Goal: Information Seeking & Learning: Learn about a topic

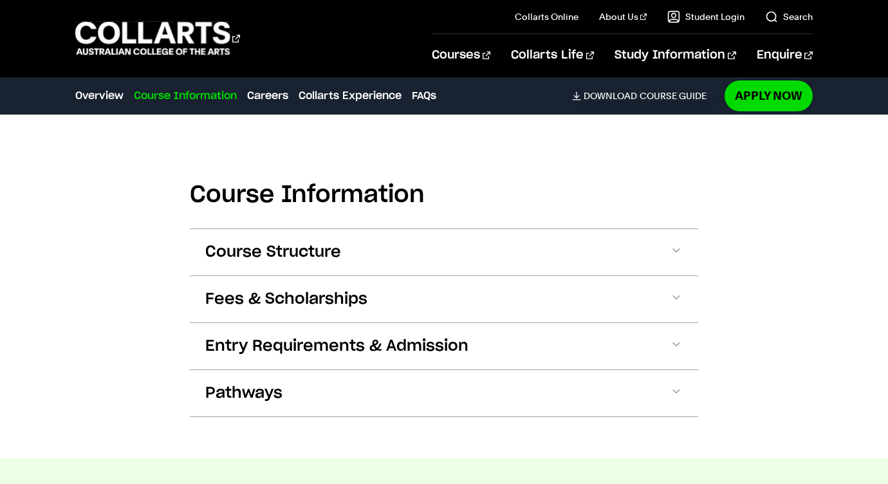
scroll to position [1297, 0]
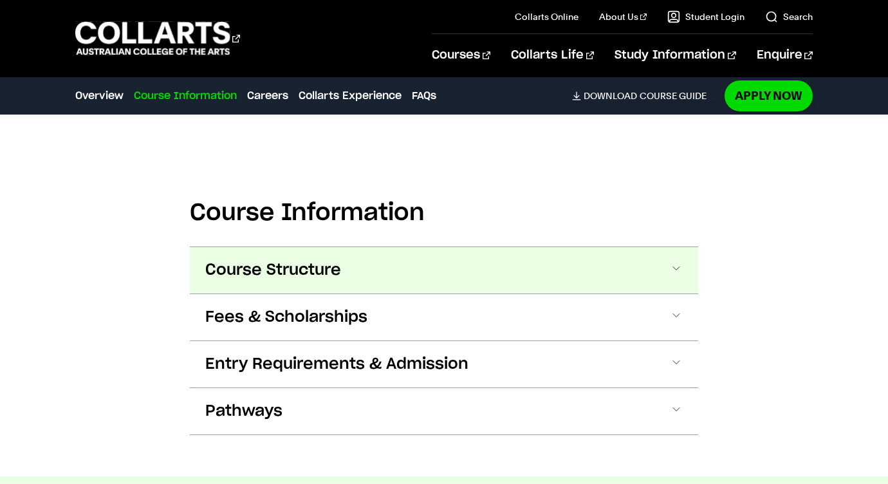
click at [473, 281] on button "Course Structure" at bounding box center [444, 270] width 509 height 46
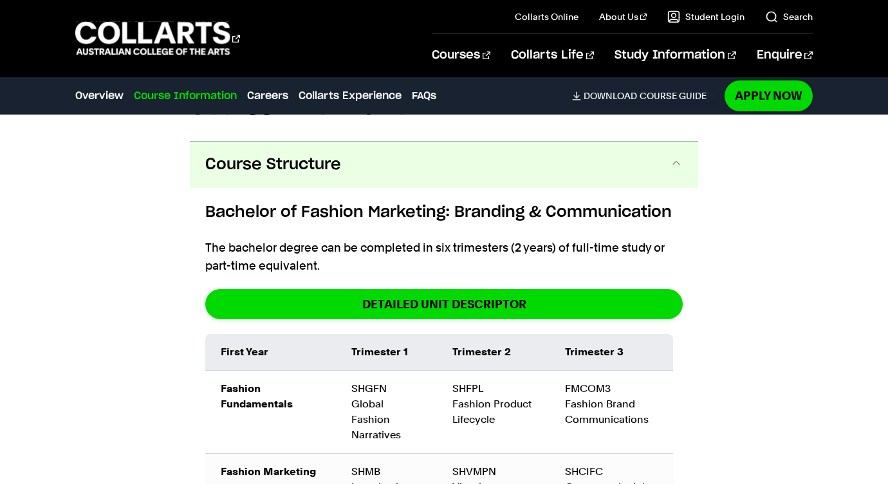
scroll to position [1428, 0]
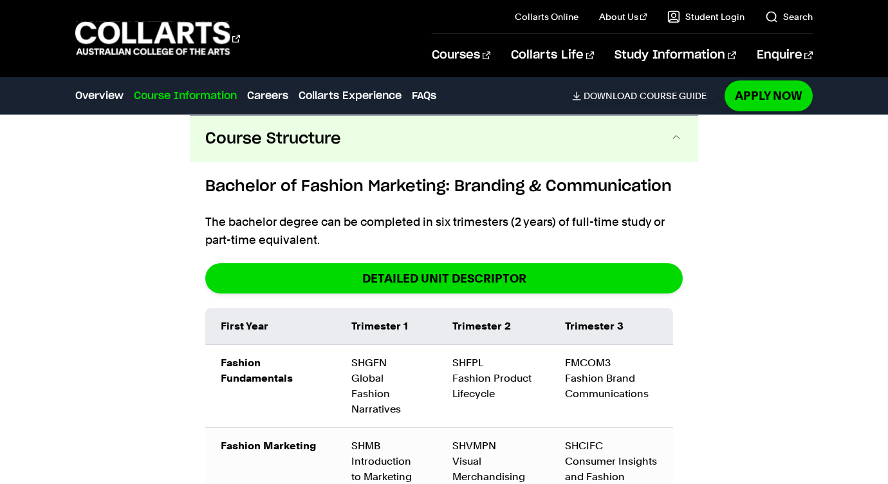
click at [474, 148] on button "Course Structure" at bounding box center [444, 139] width 509 height 46
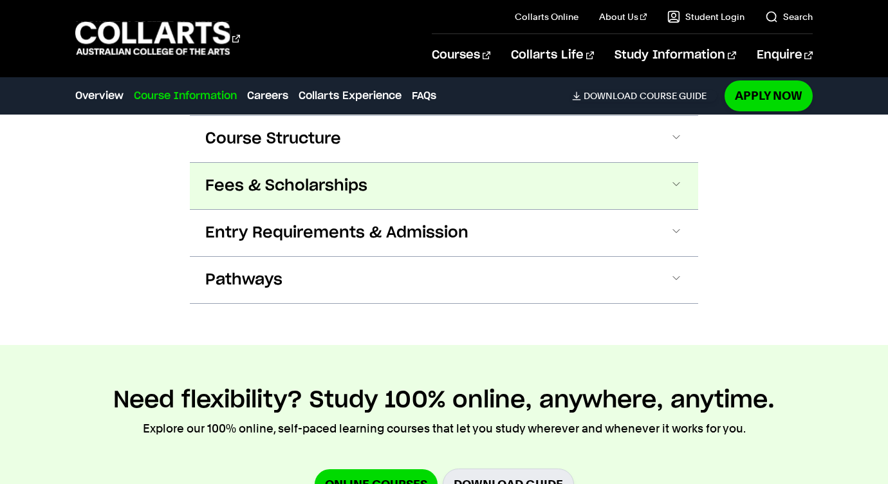
click at [459, 201] on button "Fees & Scholarships" at bounding box center [444, 186] width 509 height 46
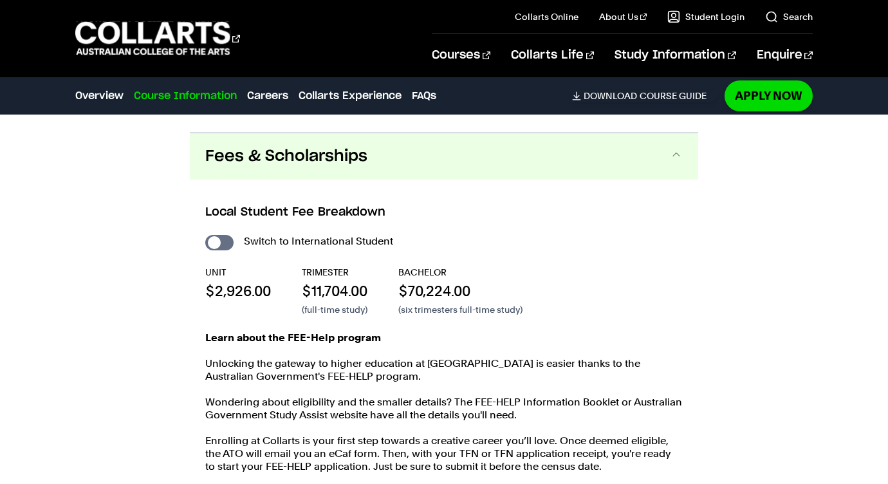
scroll to position [1475, 0]
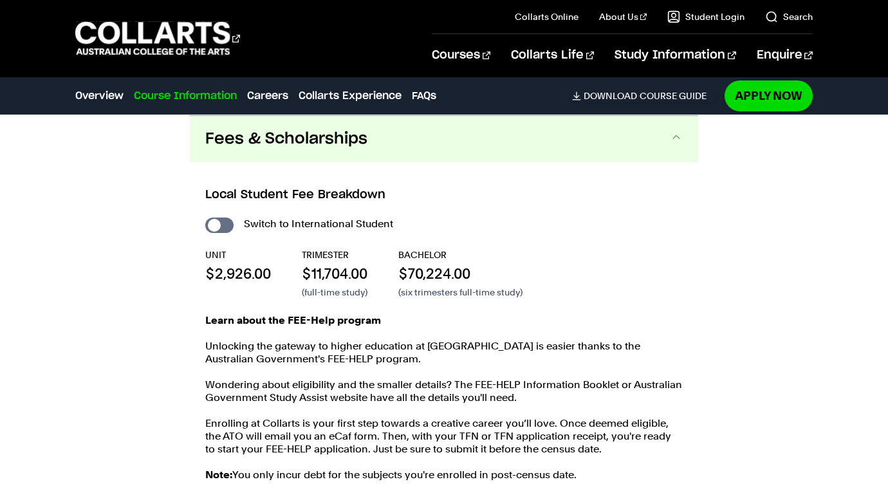
click at [455, 172] on div "Local Student Fee Breakdown Switch to International Student UNIT $2,926.00 TRIM…" at bounding box center [444, 334] width 509 height 345
click at [452, 141] on button "Fees & Scholarships" at bounding box center [444, 139] width 509 height 46
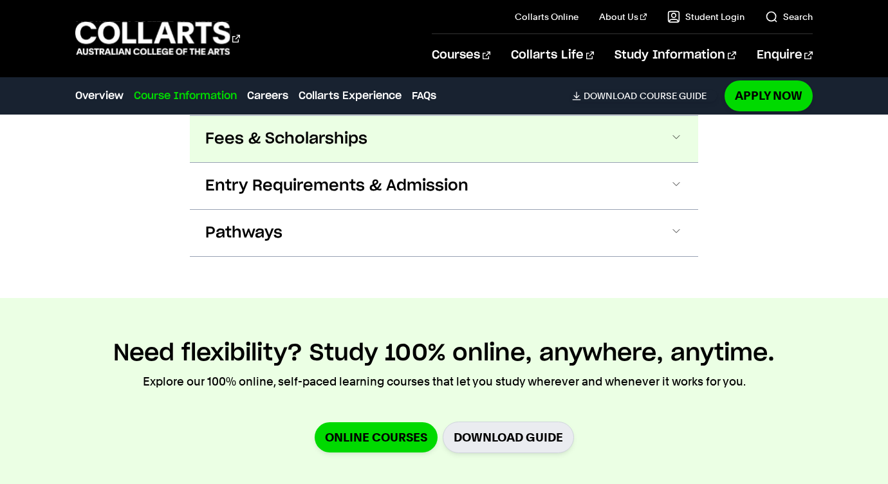
click at [452, 141] on button "Fees & Scholarships" at bounding box center [444, 139] width 509 height 46
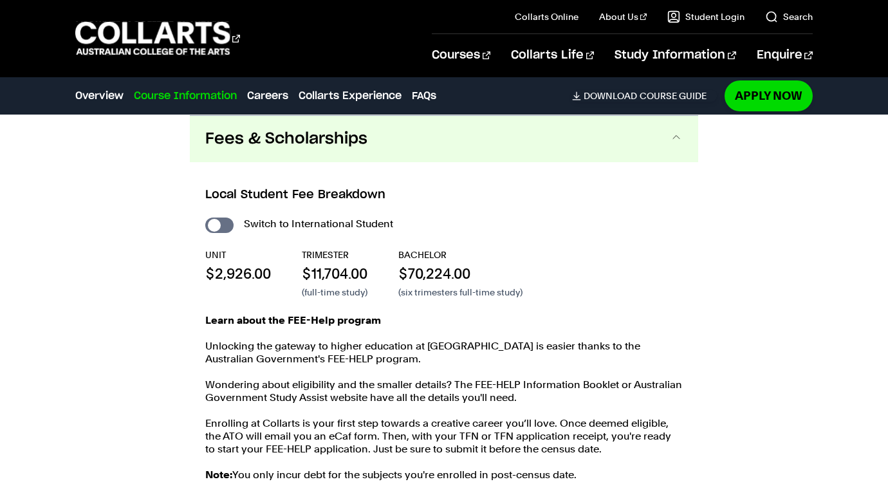
click at [452, 141] on button "Fees & Scholarships" at bounding box center [444, 139] width 509 height 46
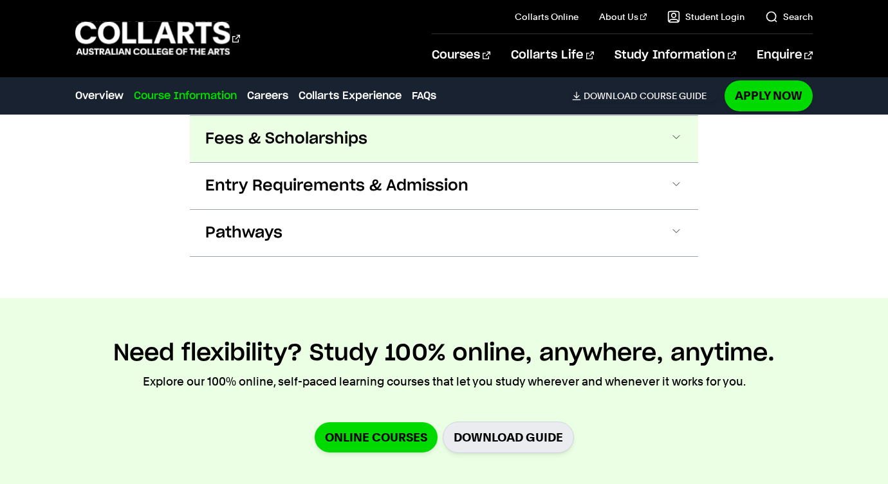
click at [452, 141] on button "Fees & Scholarships" at bounding box center [444, 139] width 509 height 46
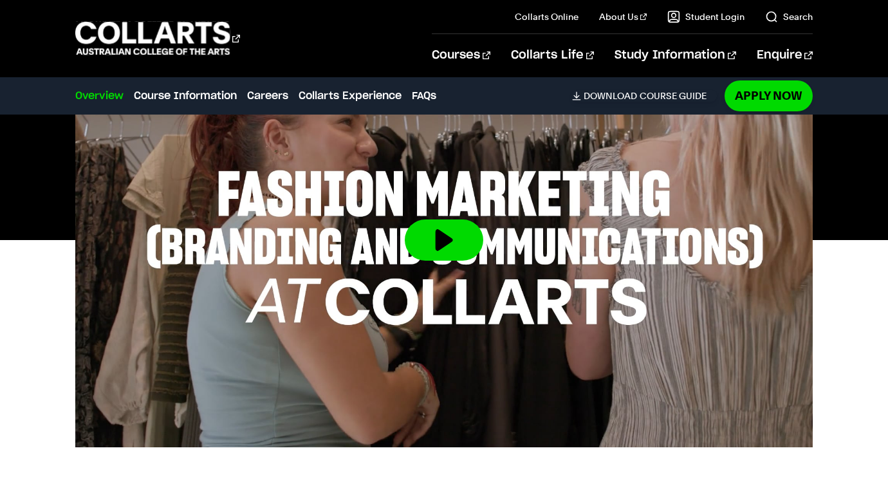
scroll to position [459, 0]
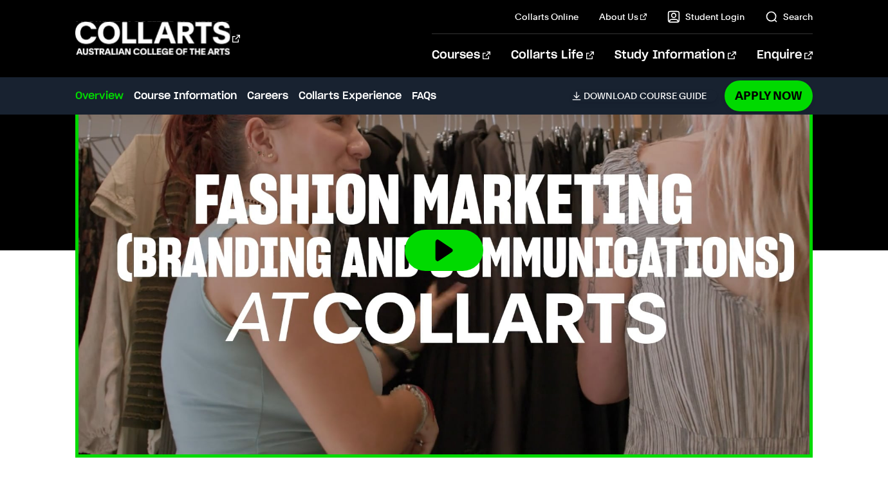
click at [464, 242] on button at bounding box center [444, 250] width 79 height 41
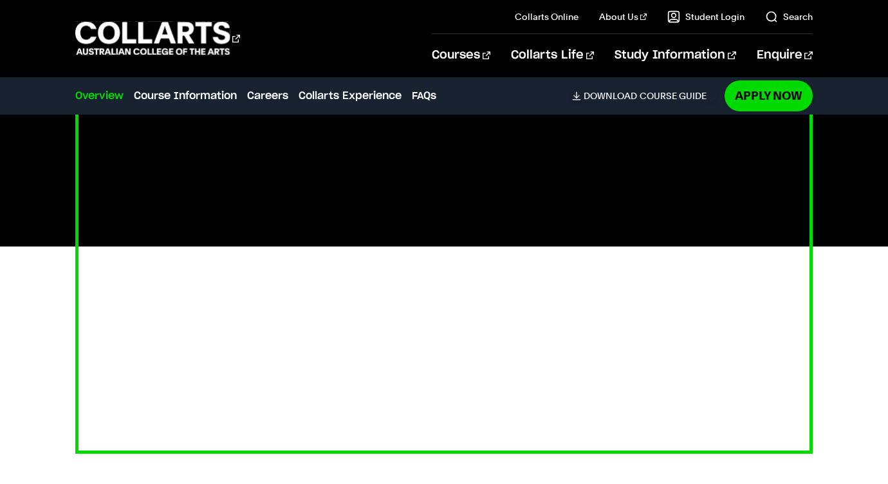
scroll to position [439, 0]
